Goal: Task Accomplishment & Management: Manage account settings

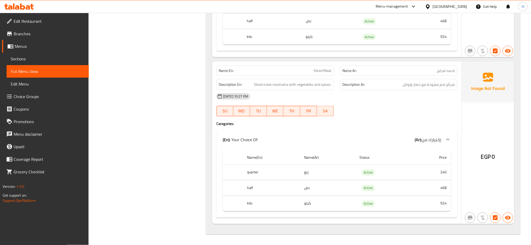
scroll to position [4548, 0]
click at [460, 5] on div "Egypt" at bounding box center [449, 7] width 35 height 6
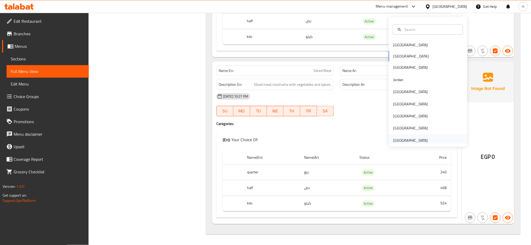
click at [409, 138] on div "[GEOGRAPHIC_DATA]" at bounding box center [410, 141] width 35 height 6
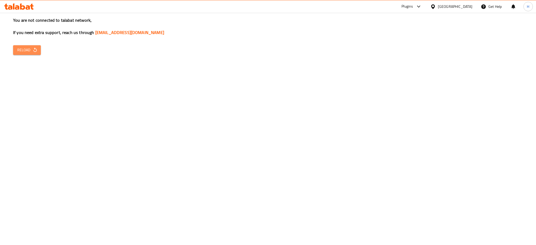
click at [35, 48] on icon "button" at bounding box center [34, 49] width 5 height 5
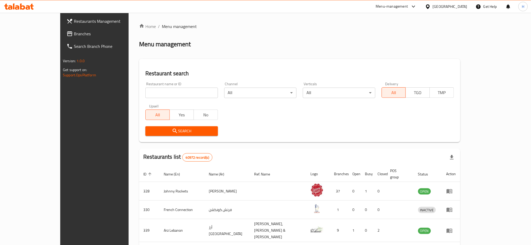
click at [62, 29] on link "Branches" at bounding box center [105, 33] width 87 height 13
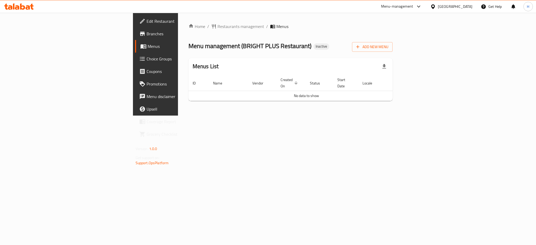
click at [147, 23] on span "Edit Restaurant" at bounding box center [183, 21] width 72 height 6
